Goal: Navigation & Orientation: Find specific page/section

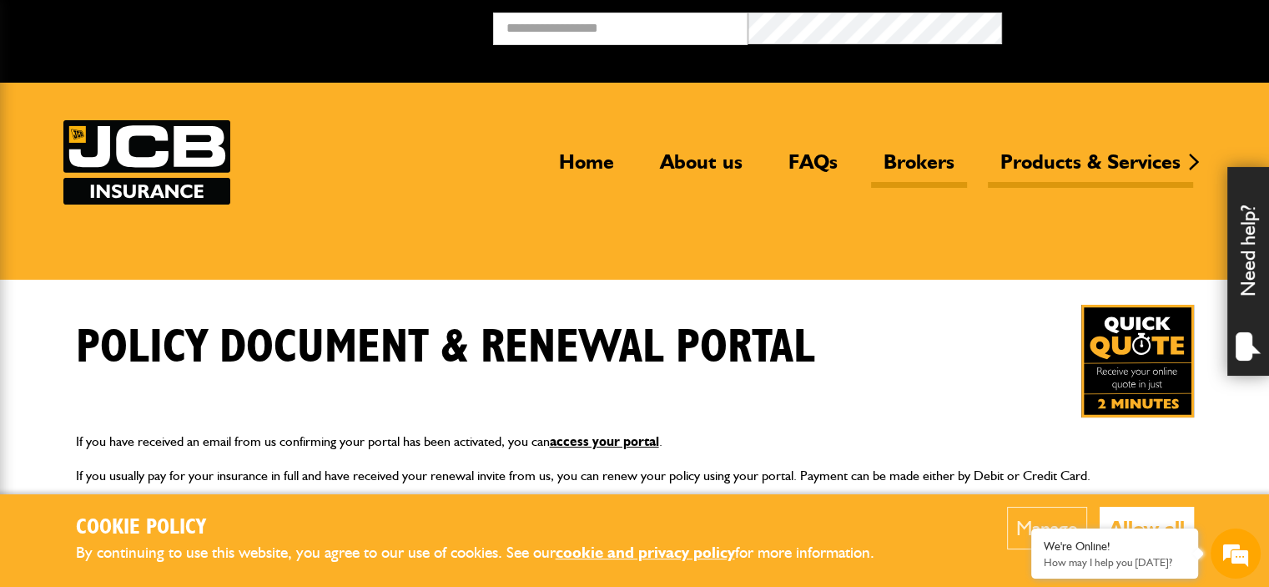
click at [919, 159] on link "Brokers" at bounding box center [919, 168] width 96 height 38
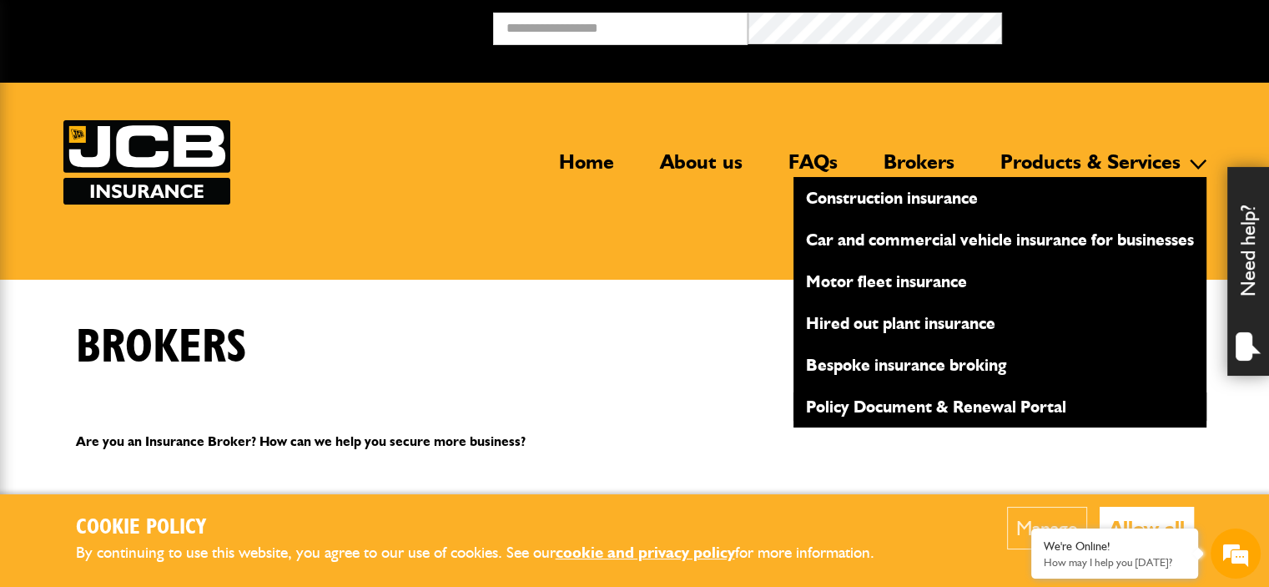
click at [923, 403] on link "Policy Document & Renewal Portal" at bounding box center [999, 406] width 413 height 28
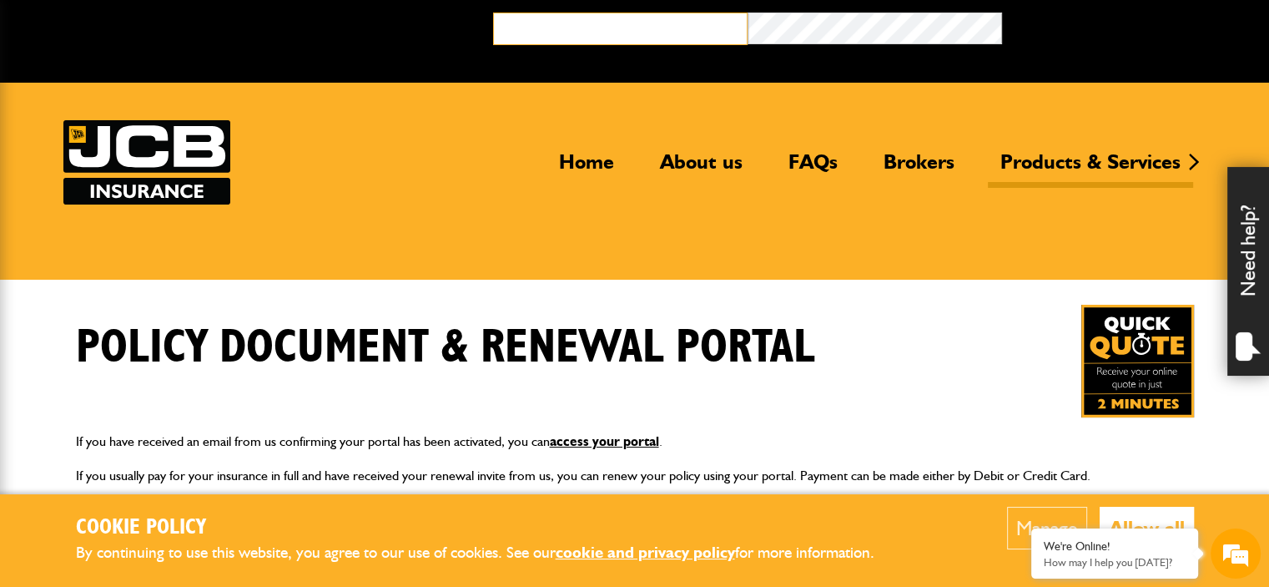
click at [607, 28] on input "email" at bounding box center [620, 29] width 254 height 33
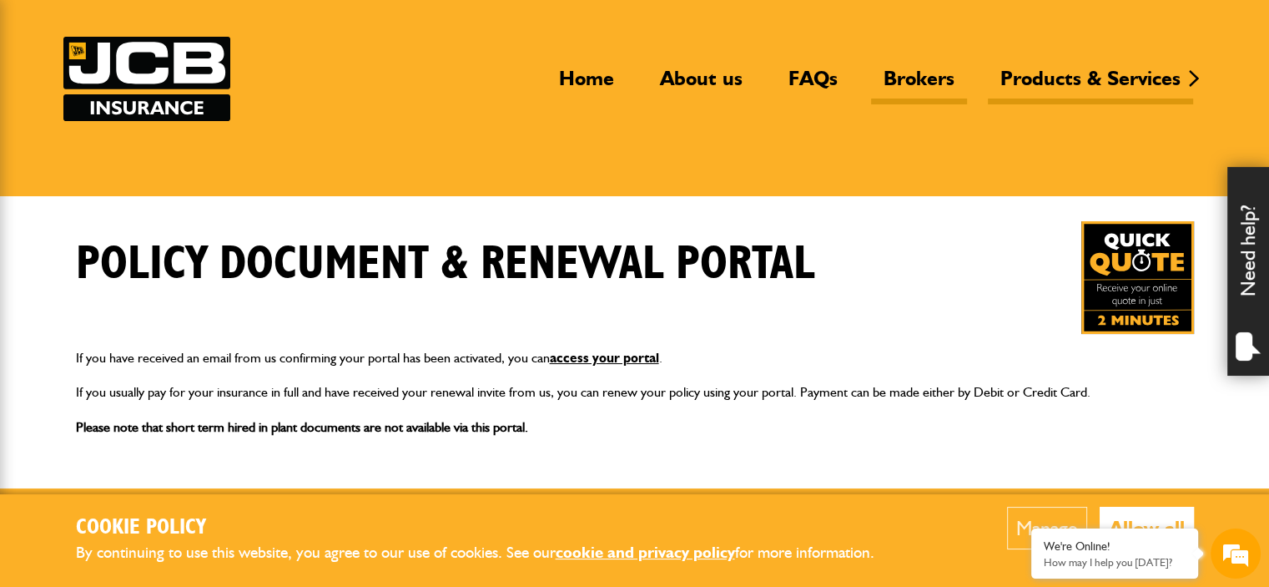
click at [909, 73] on link "Brokers" at bounding box center [919, 85] width 96 height 38
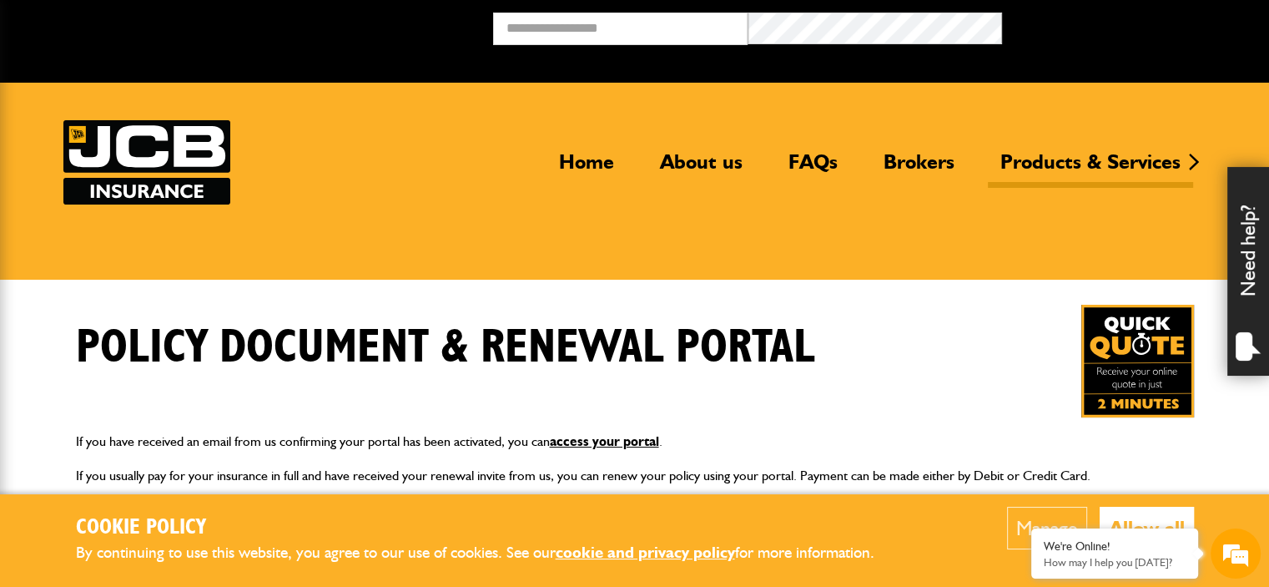
click at [1156, 513] on button "Allow all" at bounding box center [1147, 527] width 94 height 43
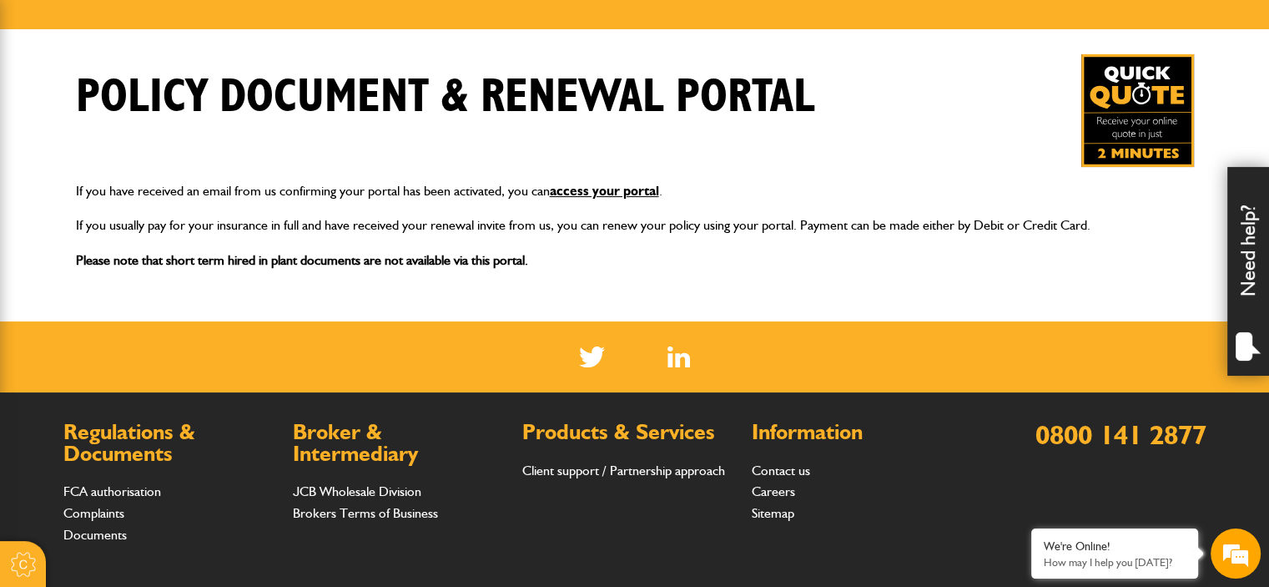
scroll to position [334, 0]
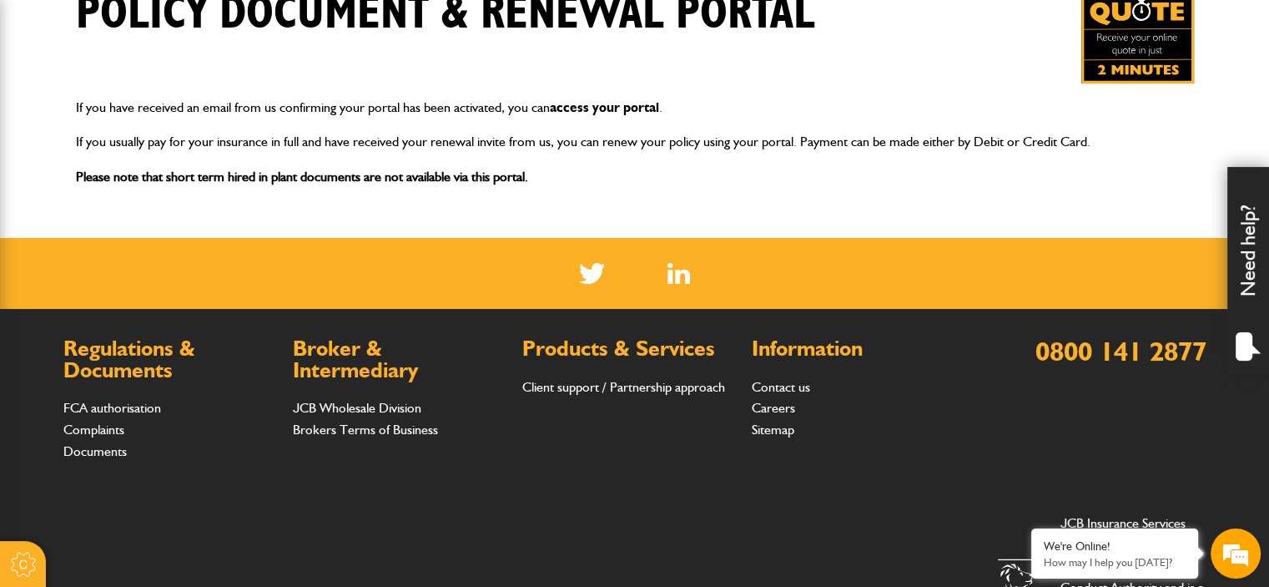
click at [627, 105] on link "access your portal" at bounding box center [604, 107] width 109 height 16
